Goal: Information Seeking & Learning: Check status

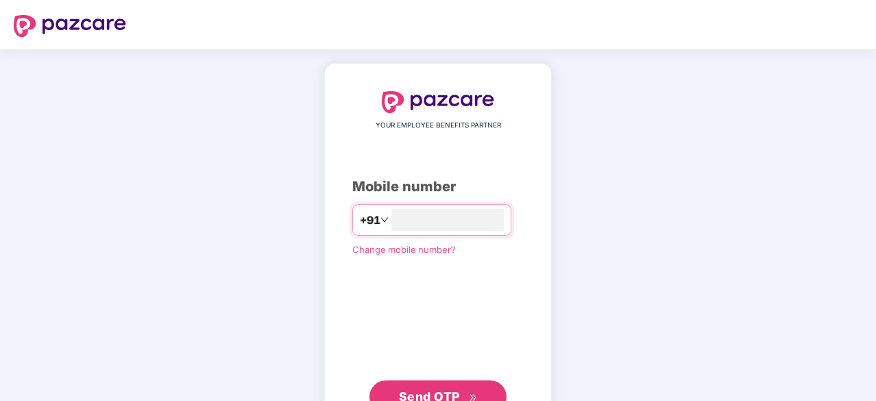
type input "**********"
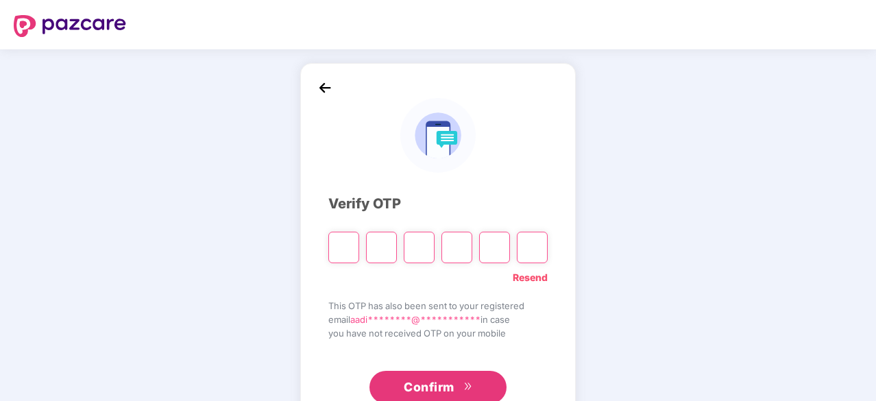
type input "*"
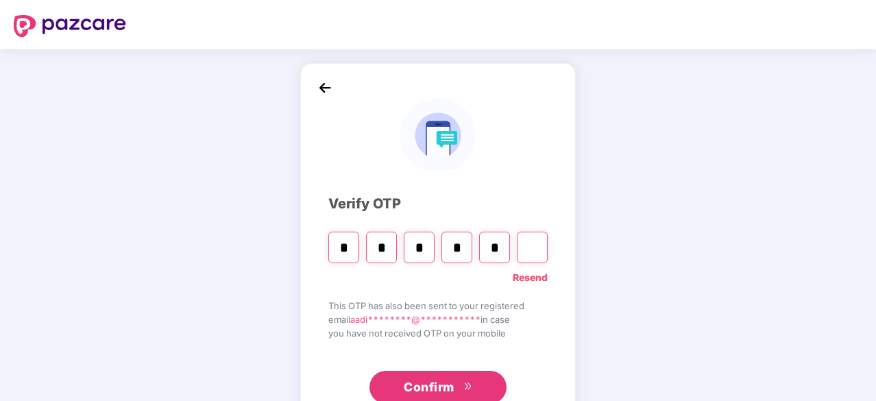
type input "*"
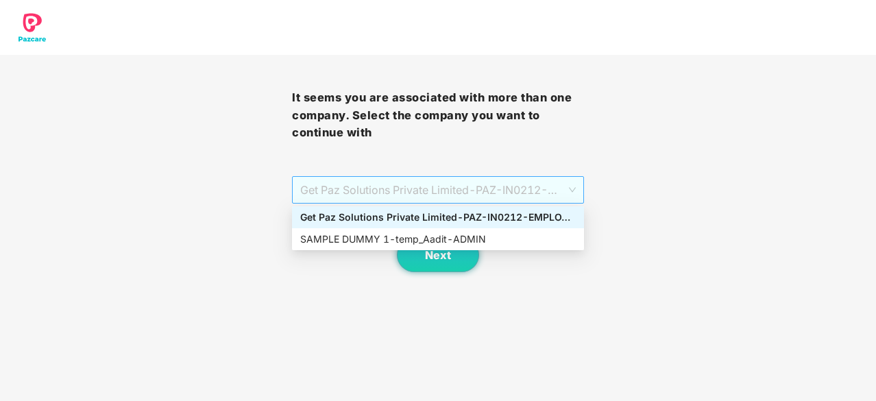
click at [517, 193] on span "Get Paz Solutions Private Limited - PAZ-IN0212 - EMPLOYEE" at bounding box center [437, 190] width 275 height 26
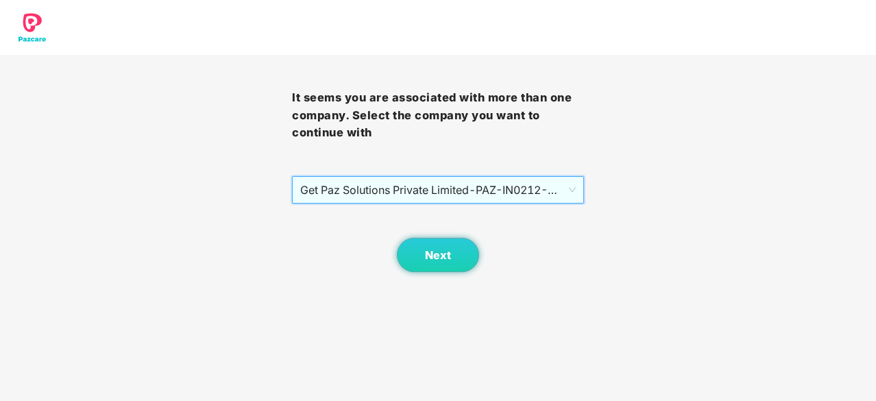
click at [517, 193] on span "Get Paz Solutions Private Limited - PAZ-IN0212 - EMPLOYEE" at bounding box center [437, 190] width 275 height 26
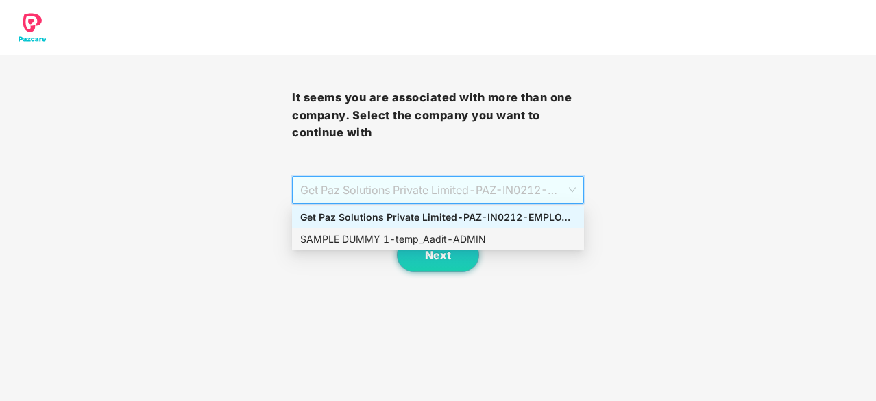
click at [491, 243] on div "SAMPLE DUMMY 1 - temp_Aadit - ADMIN" at bounding box center [437, 239] width 275 height 15
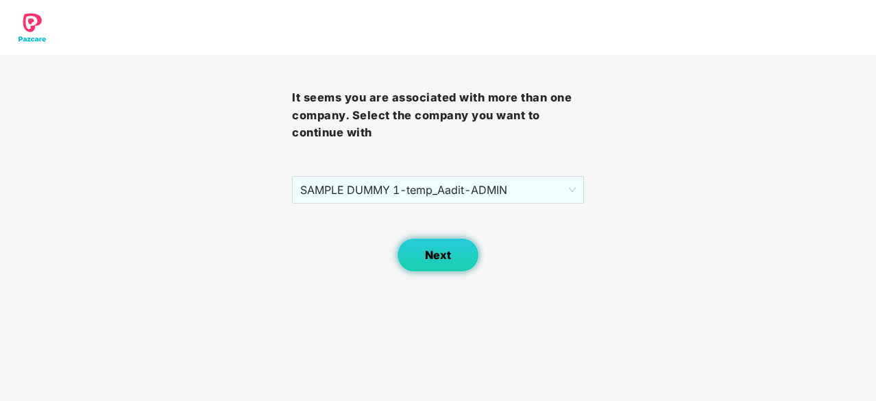
click at [436, 271] on button "Next" at bounding box center [438, 255] width 82 height 34
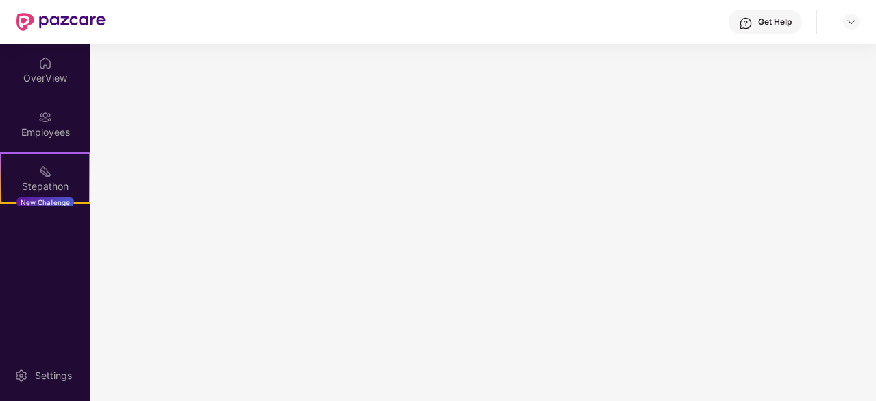
click at [436, 271] on main at bounding box center [482, 222] width 785 height 357
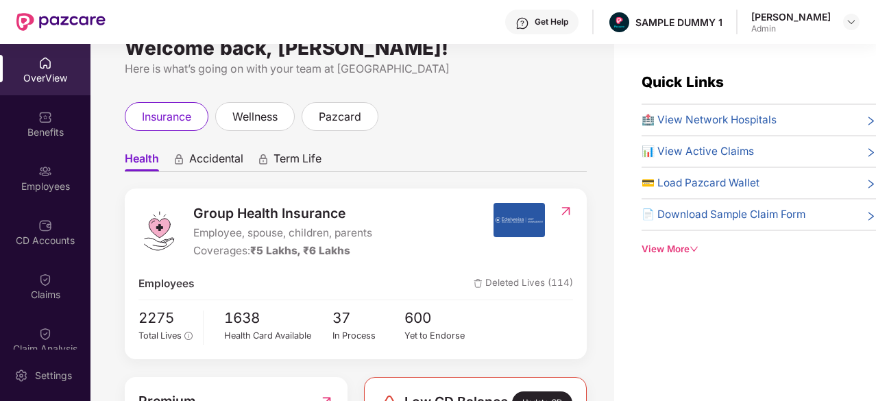
scroll to position [26, 0]
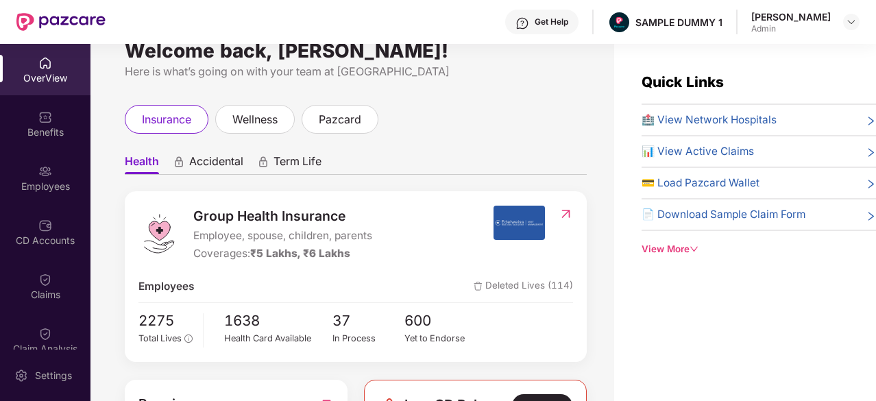
click at [491, 282] on span "Deleted Lives (114)" at bounding box center [522, 286] width 99 height 16
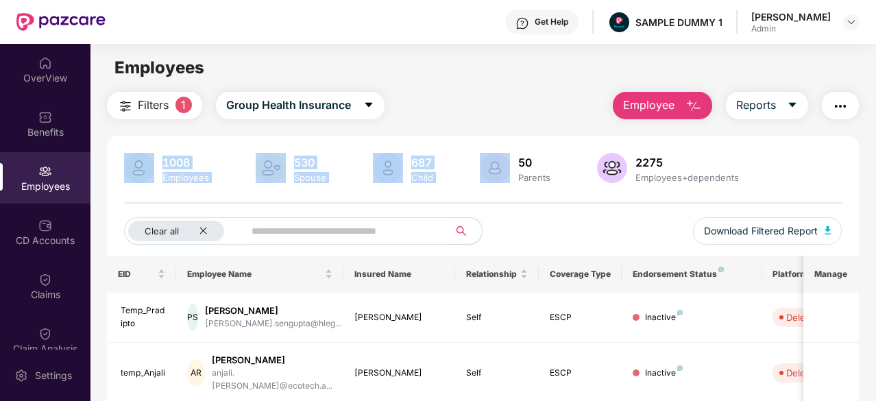
drag, startPoint x: 128, startPoint y: 148, endPoint x: 523, endPoint y: 160, distance: 394.8
drag, startPoint x: 757, startPoint y: 177, endPoint x: 126, endPoint y: 175, distance: 631.0
click at [126, 175] on div "1008 Employees 530 Spouse 687 Child 50 Parents 2275 Employees+dependents" at bounding box center [482, 169] width 717 height 33
click at [126, 175] on img at bounding box center [139, 168] width 30 height 30
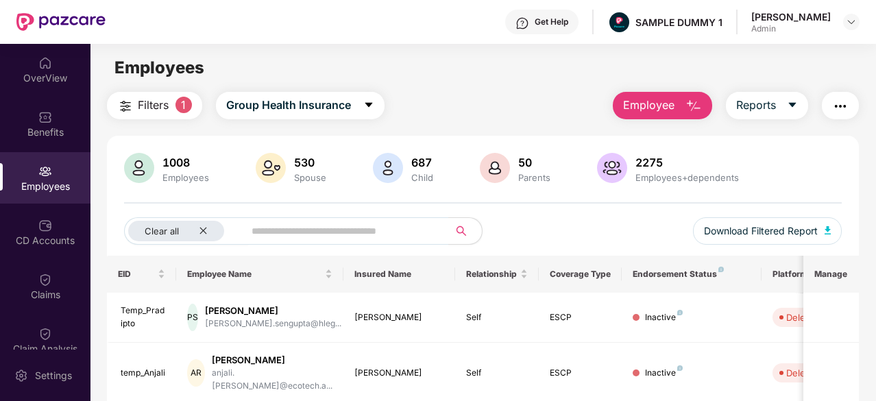
click at [119, 203] on div "1008 Employees 530 Spouse 687 Child 50 Parents 2275 Employees+dependents Clear …" at bounding box center [483, 204] width 752 height 103
drag, startPoint x: 206, startPoint y: 64, endPoint x: 116, endPoint y: 71, distance: 90.0
click at [116, 71] on div "Employees" at bounding box center [482, 68] width 784 height 26
click at [116, 71] on span "Employees" at bounding box center [159, 68] width 90 height 20
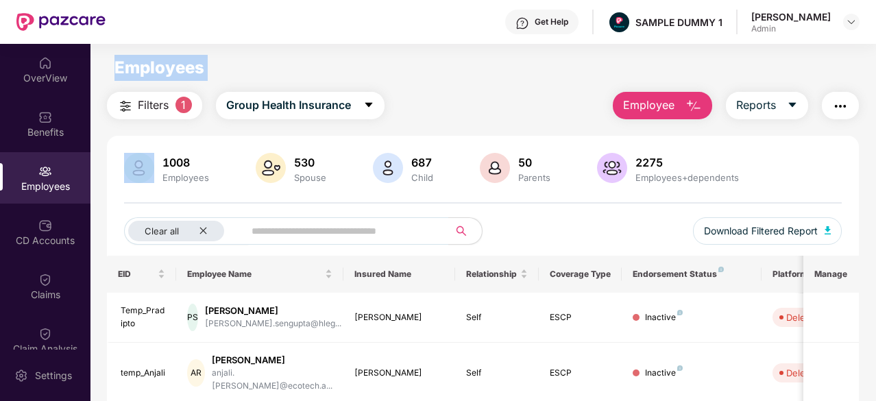
click at [116, 71] on span "Employees" at bounding box center [159, 68] width 90 height 20
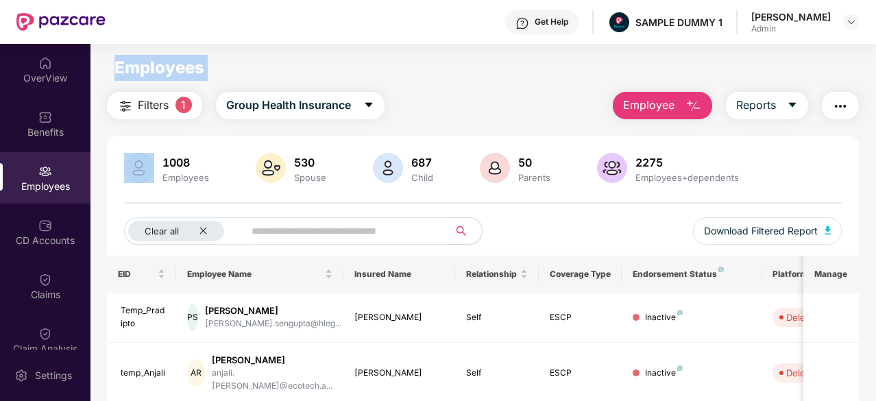
click at [116, 71] on span "Employees" at bounding box center [159, 68] width 90 height 20
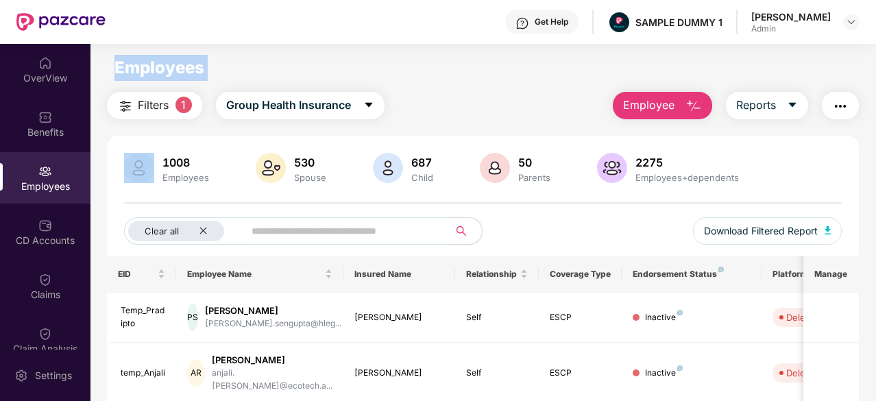
click at [116, 71] on span "Employees" at bounding box center [159, 68] width 90 height 20
drag, startPoint x: 116, startPoint y: 71, endPoint x: 203, endPoint y: 84, distance: 88.0
click at [203, 84] on main "Employees Filters 1 Group Health Insurance Employee Reports 1008 Employees 530 …" at bounding box center [482, 244] width 784 height 401
click at [221, 66] on div "Employees" at bounding box center [482, 68] width 784 height 26
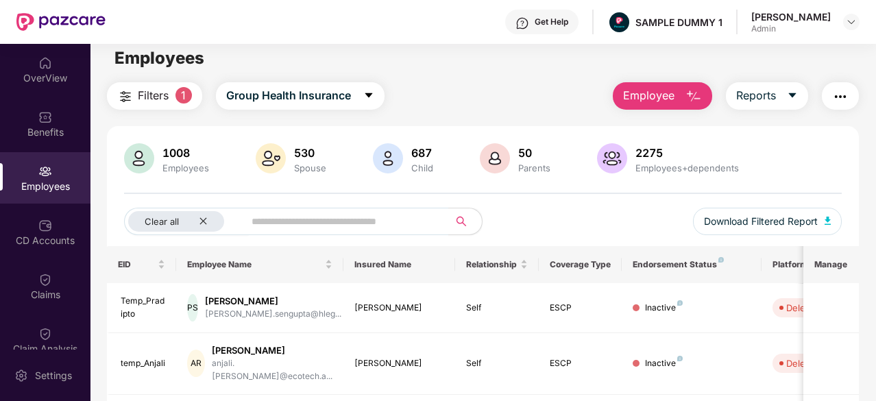
scroll to position [10, 0]
drag, startPoint x: 515, startPoint y: 147, endPoint x: 573, endPoint y: 171, distance: 62.7
click at [573, 171] on div "1008 Employees 530 Spouse 687 Child 50 Parents 2275 Employees+dependents" at bounding box center [482, 159] width 717 height 33
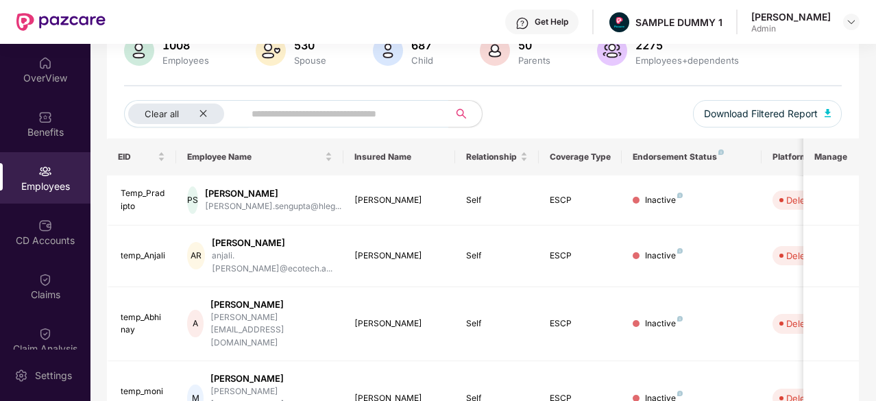
scroll to position [119, 0]
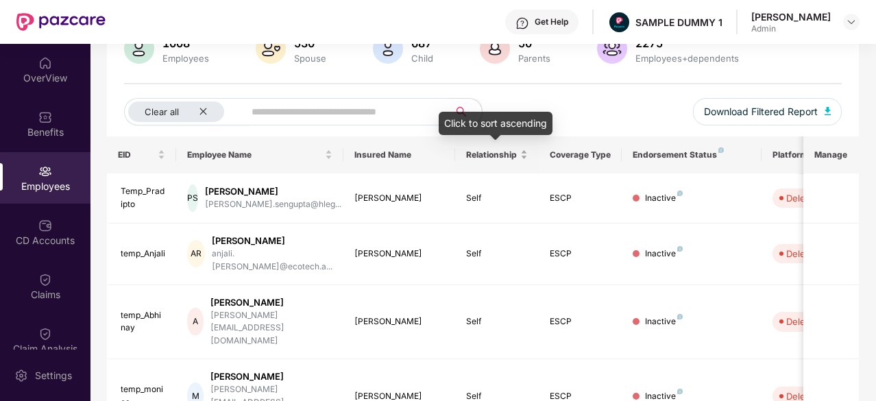
click at [517, 158] on span "Relationship" at bounding box center [491, 154] width 51 height 11
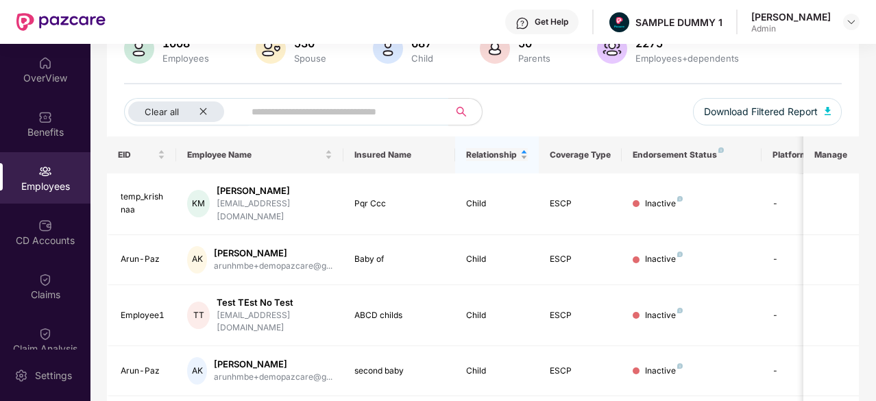
click at [517, 158] on span "Relationship" at bounding box center [491, 154] width 51 height 11
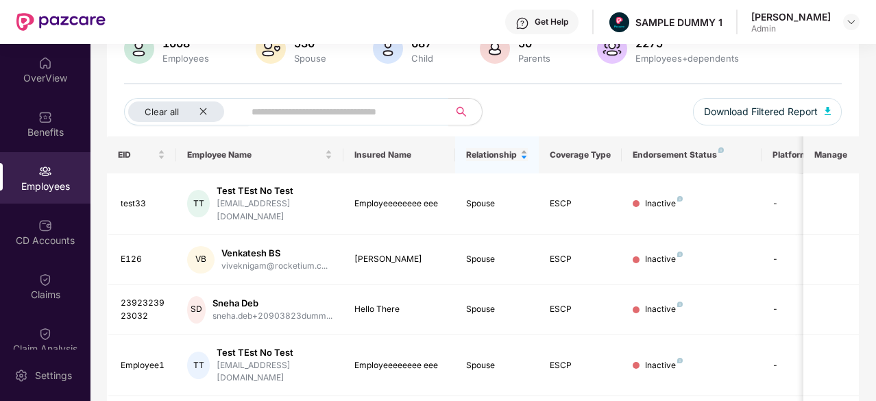
click at [517, 158] on span "Relationship" at bounding box center [491, 154] width 51 height 11
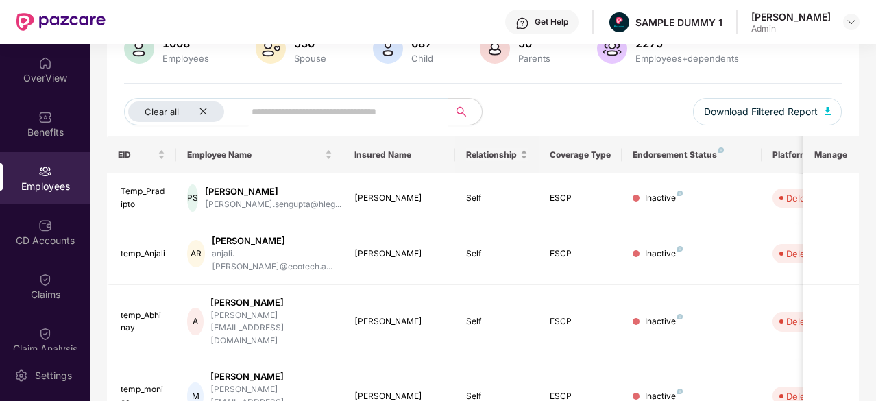
scroll to position [0, 0]
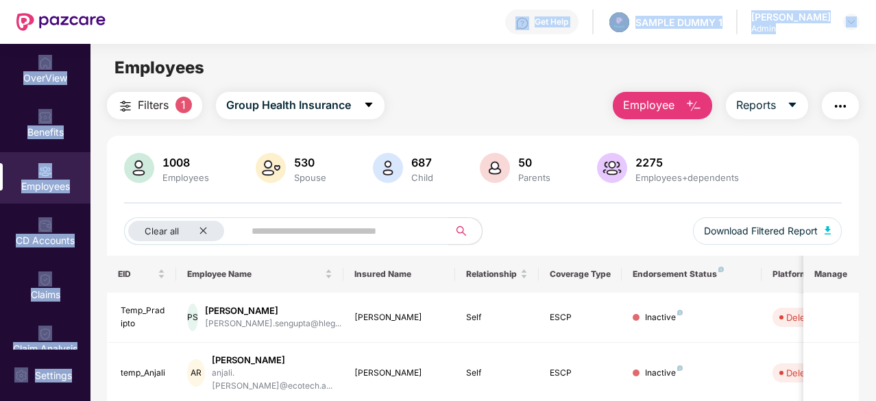
drag, startPoint x: 266, startPoint y: 38, endPoint x: 103, endPoint y: 68, distance: 165.8
click at [103, 68] on div "Get Help SAMPLE DUMMY 1 Aadit Pandey Admin OverView Benefits Employees CD Accou…" at bounding box center [438, 200] width 876 height 401
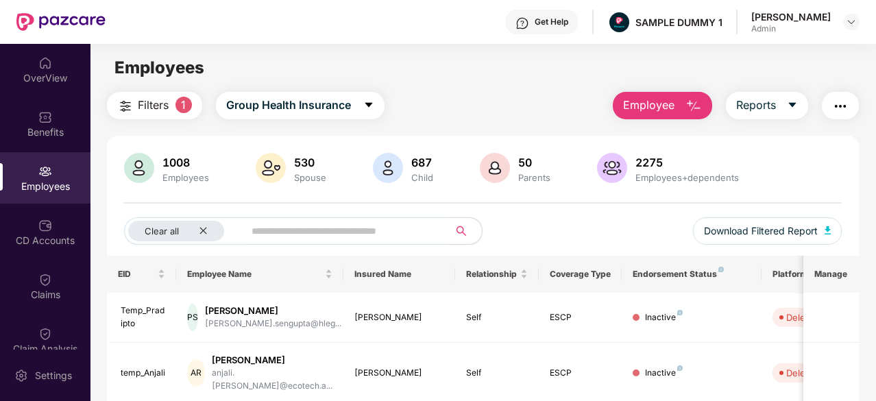
click at [228, 53] on main "Employees Filters 1 Group Health Insurance Employee Reports 1008 Employees 530 …" at bounding box center [482, 244] width 784 height 401
click at [203, 60] on span "Employees" at bounding box center [159, 68] width 90 height 20
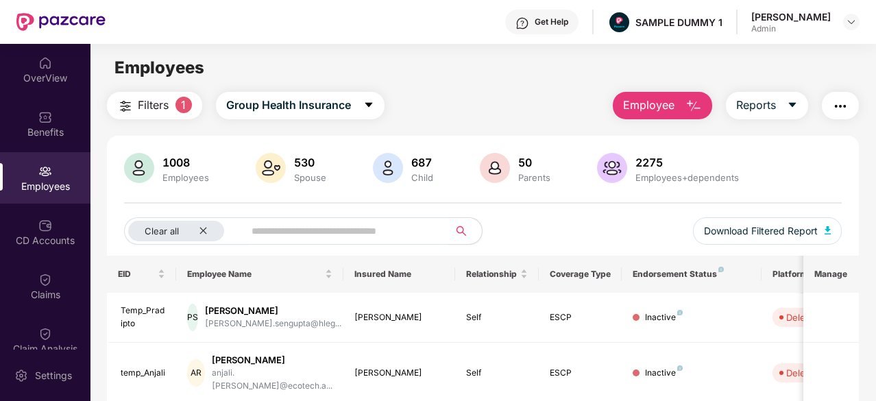
drag, startPoint x: 110, startPoint y: 99, endPoint x: 458, endPoint y: 74, distance: 349.6
click at [458, 74] on main "Employees Filters 1 Group Health Insurance Employee Reports 1008 Employees 530 …" at bounding box center [482, 244] width 784 height 401
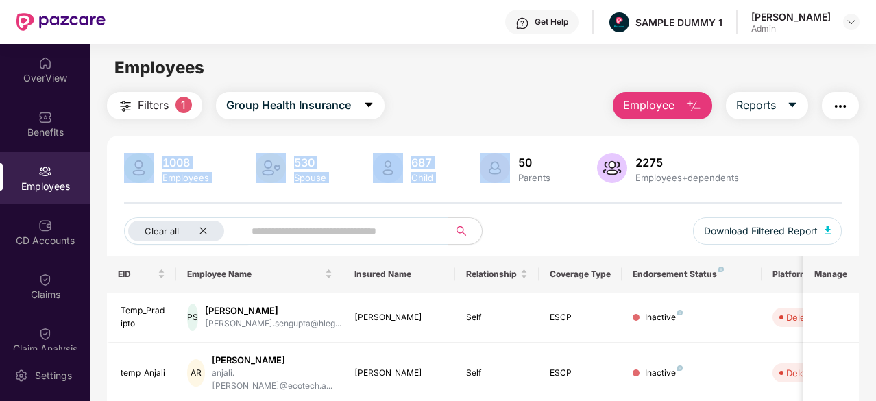
drag, startPoint x: 458, startPoint y: 74, endPoint x: 462, endPoint y: 184, distance: 109.7
click at [462, 184] on main "Employees Filters 1 Group Health Insurance Employee Reports 1008 Employees 530 …" at bounding box center [482, 244] width 784 height 401
click at [462, 184] on div "1008 Employees 530 Spouse 687 Child 50 Parents 2275 Employees+dependents" at bounding box center [482, 169] width 717 height 33
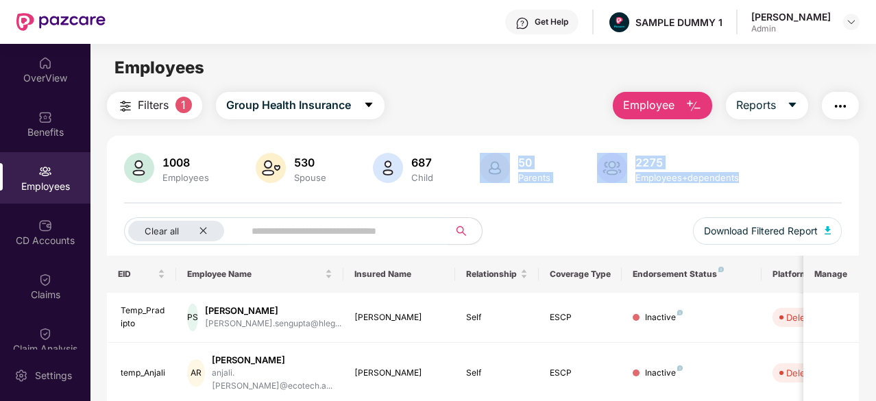
drag, startPoint x: 462, startPoint y: 184, endPoint x: 739, endPoint y: 177, distance: 277.5
click at [739, 177] on div "1008 Employees 530 Spouse 687 Child 50 Parents 2275 Employees+dependents" at bounding box center [482, 169] width 717 height 33
click at [739, 177] on div "2275 Employees+dependents" at bounding box center [687, 168] width 114 height 29
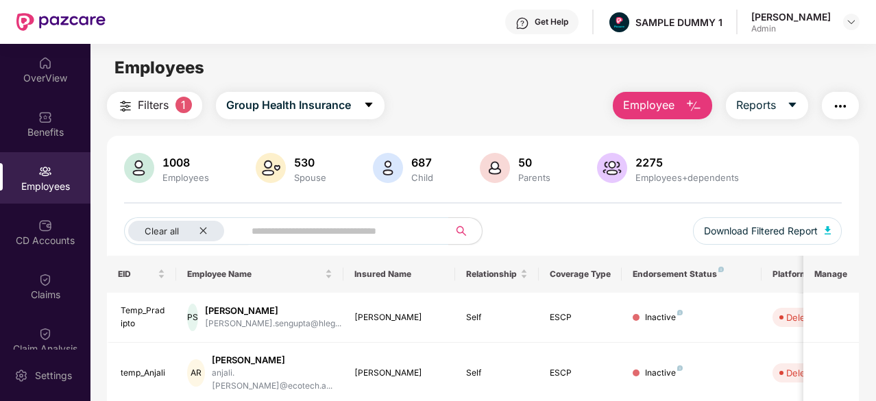
click at [739, 177] on div "2275 Employees+dependents" at bounding box center [687, 168] width 114 height 29
